Goal: Task Accomplishment & Management: Use online tool/utility

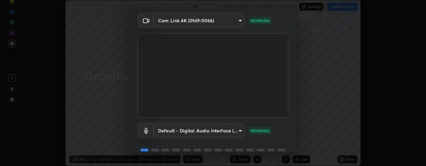
scroll to position [52, 0]
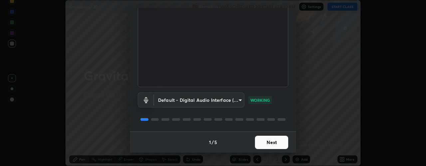
click at [274, 144] on button "Next" at bounding box center [271, 142] width 33 height 13
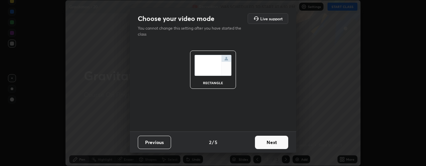
click at [272, 143] on button "Next" at bounding box center [271, 142] width 33 height 13
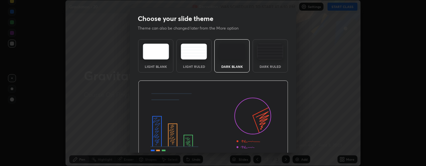
click at [272, 59] on img at bounding box center [270, 52] width 26 height 16
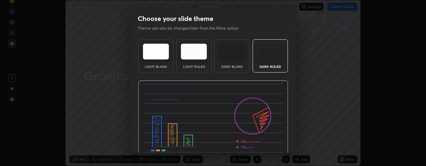
scroll to position [34, 0]
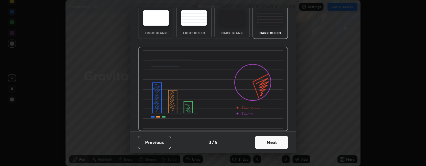
click at [267, 144] on button "Next" at bounding box center [271, 142] width 33 height 13
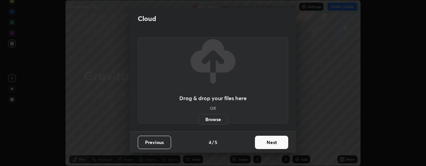
click at [272, 143] on button "Next" at bounding box center [271, 142] width 33 height 13
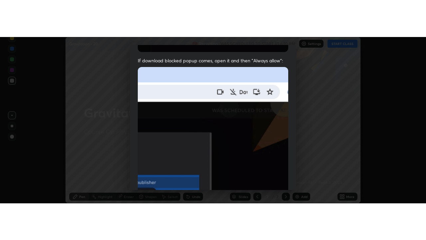
scroll to position [188, 0]
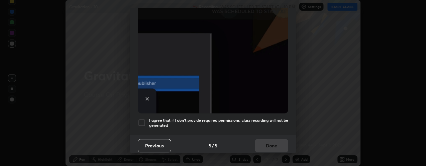
click at [143, 119] on div at bounding box center [142, 123] width 8 height 8
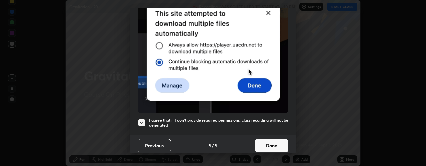
click at [263, 140] on button "Done" at bounding box center [271, 145] width 33 height 13
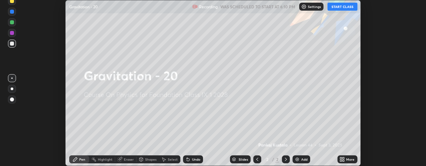
click at [342, 4] on button "START CLASS" at bounding box center [343, 7] width 30 height 8
click at [302, 161] on div "Add" at bounding box center [305, 159] width 6 height 3
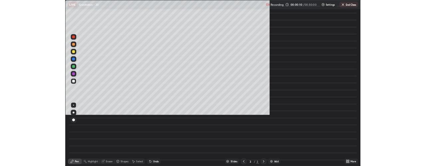
scroll to position [240, 426]
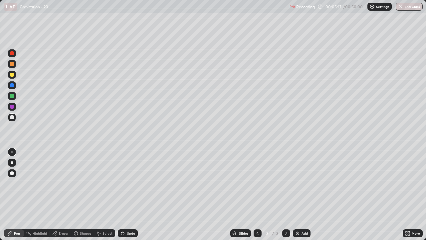
click at [59, 166] on div "Eraser" at bounding box center [64, 233] width 10 height 3
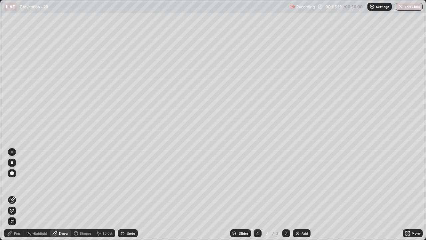
click at [13, 166] on icon at bounding box center [11, 211] width 5 height 6
click at [18, 166] on div "Pen" at bounding box center [17, 233] width 6 height 3
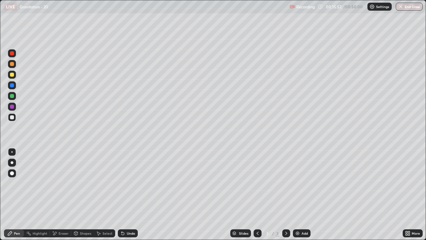
click at [61, 166] on div "Eraser" at bounding box center [64, 233] width 10 height 3
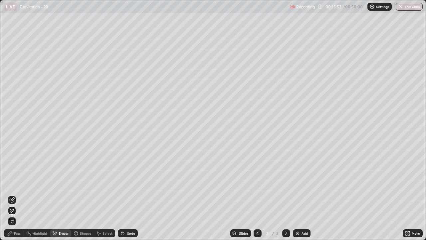
click at [12, 166] on span "Erase all" at bounding box center [11, 221] width 7 height 4
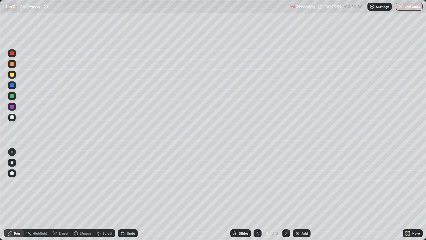
click at [13, 76] on div at bounding box center [12, 75] width 4 height 4
click at [125, 166] on div "Undo" at bounding box center [128, 233] width 20 height 8
click at [298, 166] on img at bounding box center [297, 233] width 5 height 5
click at [299, 166] on img at bounding box center [297, 233] width 5 height 5
click at [60, 166] on div "Eraser" at bounding box center [64, 233] width 10 height 3
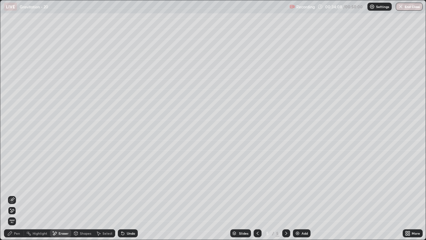
click at [19, 166] on div "Pen" at bounding box center [17, 233] width 6 height 3
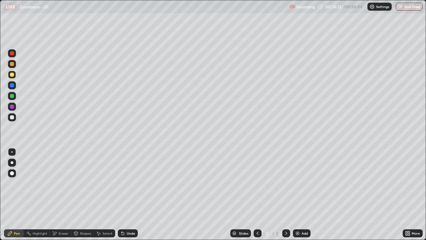
click at [300, 166] on div "Add" at bounding box center [302, 233] width 18 height 8
click at [257, 166] on icon at bounding box center [257, 233] width 5 height 5
click at [286, 166] on icon at bounding box center [286, 233] width 5 height 5
click at [408, 8] on button "End Class" at bounding box center [409, 7] width 27 height 8
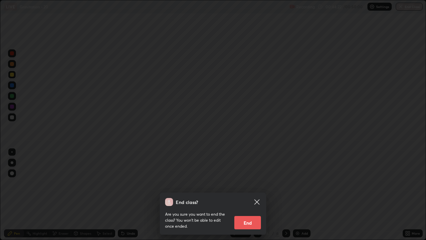
click at [254, 166] on button "End" at bounding box center [248, 222] width 27 height 13
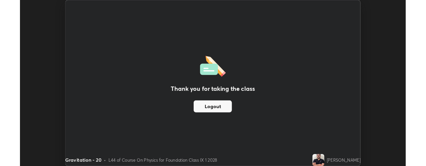
scroll to position [33153, 32893]
